Goal: Information Seeking & Learning: Understand process/instructions

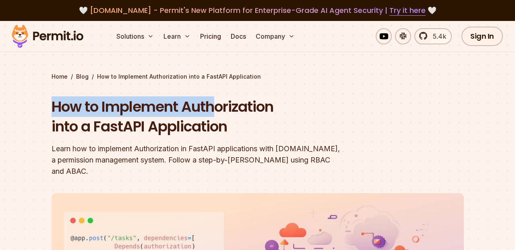
drag, startPoint x: 0, startPoint y: 0, endPoint x: 229, endPoint y: 111, distance: 254.4
click at [229, 111] on section "Home / Blog / How to Implement Authorization into a FastAPI Application How to …" at bounding box center [257, 254] width 515 height 466
click at [229, 111] on h1 "How to Implement Authorization into a FastAPI Application" at bounding box center [206, 117] width 309 height 40
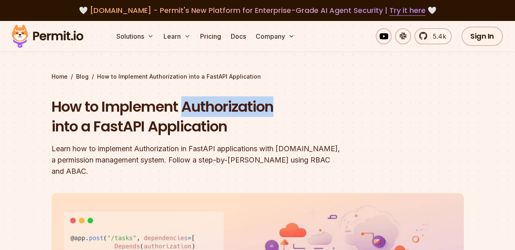
click at [229, 111] on h1 "How to Implement Authorization into a FastAPI Application" at bounding box center [206, 117] width 309 height 40
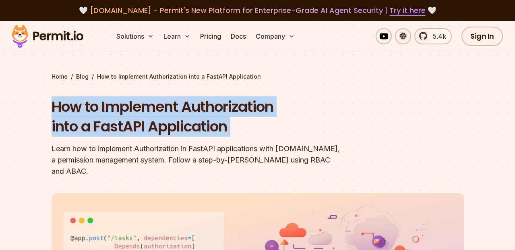
click at [229, 111] on h1 "How to Implement Authorization into a FastAPI Application" at bounding box center [206, 117] width 309 height 40
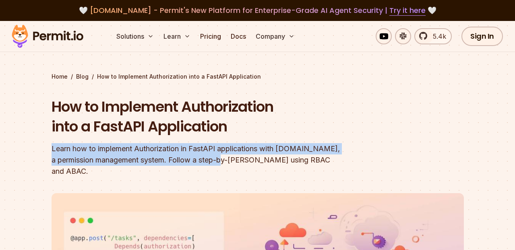
drag, startPoint x: 45, startPoint y: 151, endPoint x: 198, endPoint y: 155, distance: 153.4
click at [198, 155] on section "Home / Blog / How to Implement Authorization into a FastAPI Application How to …" at bounding box center [257, 254] width 515 height 466
click at [198, 155] on div "Learn how to implement Authorization in FastAPI applications with [DOMAIN_NAME]…" at bounding box center [206, 160] width 309 height 34
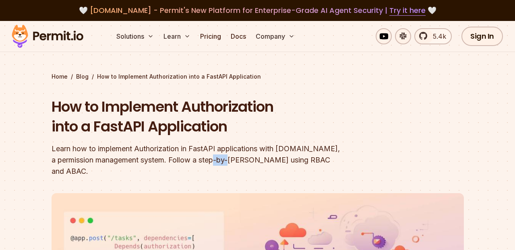
click at [198, 155] on div "Learn how to implement Authorization in FastAPI applications with [DOMAIN_NAME]…" at bounding box center [206, 160] width 309 height 34
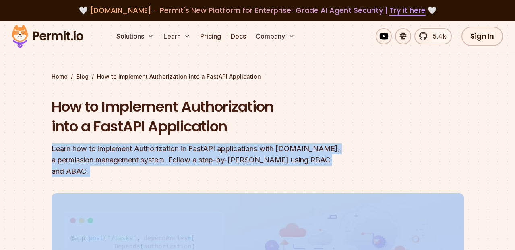
click at [198, 155] on div "Learn how to implement Authorization in FastAPI applications with [DOMAIN_NAME]…" at bounding box center [206, 160] width 309 height 34
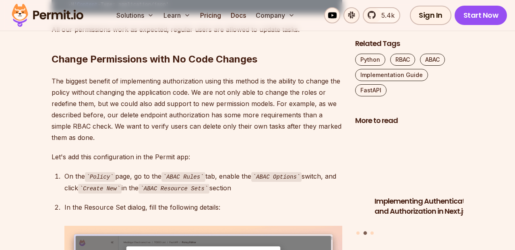
scroll to position [4218, 0]
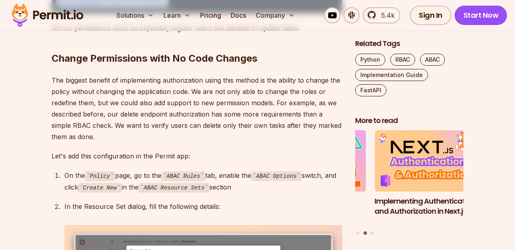
drag, startPoint x: 178, startPoint y: 188, endPoint x: 57, endPoint y: 145, distance: 128.4
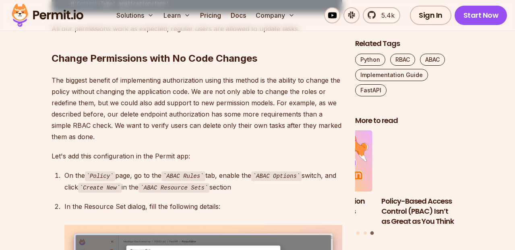
drag, startPoint x: 57, startPoint y: 145, endPoint x: 219, endPoint y: 175, distance: 164.9
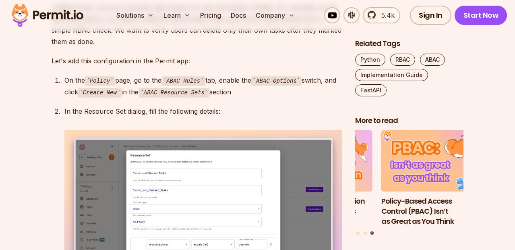
scroll to position [4347, 0]
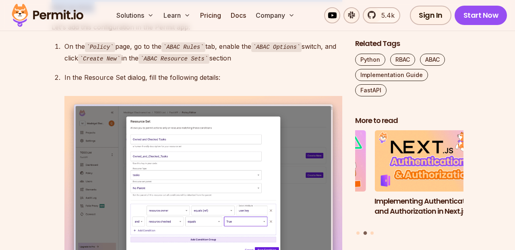
drag, startPoint x: 47, startPoint y: 121, endPoint x: 123, endPoint y: 192, distance: 103.4
drag, startPoint x: 123, startPoint y: 192, endPoint x: 75, endPoint y: 140, distance: 70.0
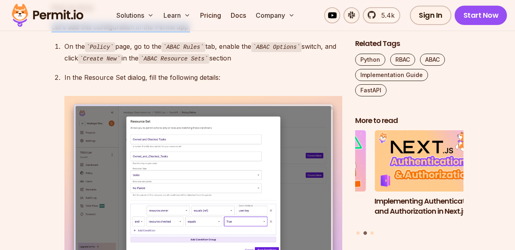
drag, startPoint x: 52, startPoint y: 202, endPoint x: 252, endPoint y: 209, distance: 200.5
click at [252, 33] on p "Let's add this configuration in the Permit app:" at bounding box center [197, 26] width 291 height 11
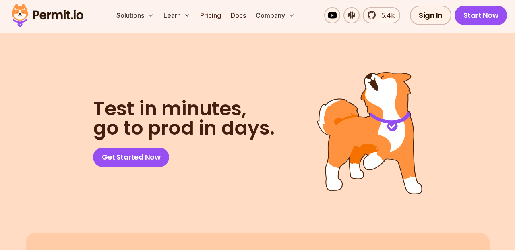
scroll to position [5425, 0]
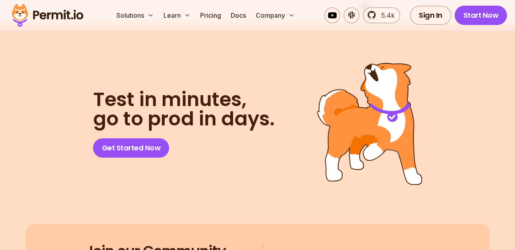
drag, startPoint x: 170, startPoint y: 118, endPoint x: 250, endPoint y: 116, distance: 80.1
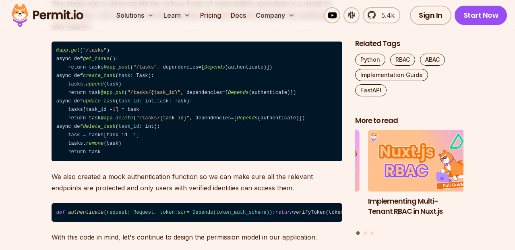
scroll to position [692, 0]
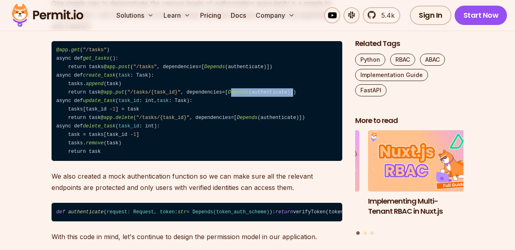
drag, startPoint x: 185, startPoint y: 112, endPoint x: 249, endPoint y: 116, distance: 63.7
click at [249, 116] on code "@app . get ( "/tasks" ) async def get_tasks (): return tasks @app . post ( "/ta…" at bounding box center [197, 101] width 291 height 120
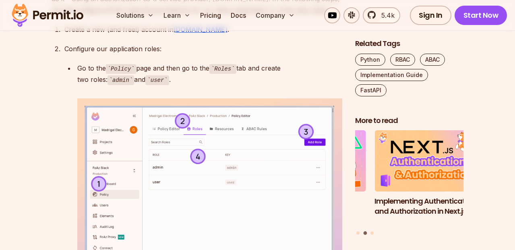
scroll to position [1996, 0]
